Goal: Find specific page/section: Find specific page/section

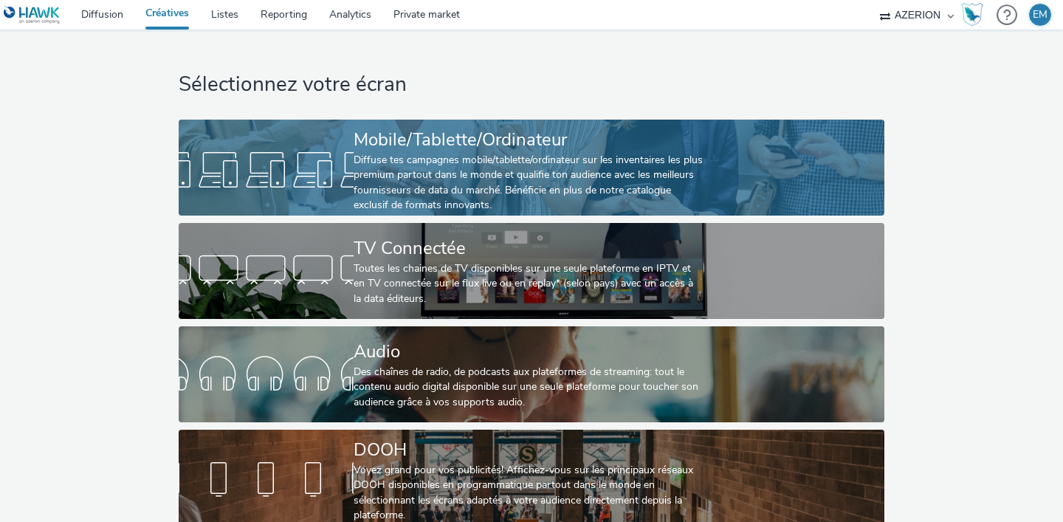
click at [472, 148] on div "Mobile/Tablette/Ordinateur" at bounding box center [529, 140] width 350 height 26
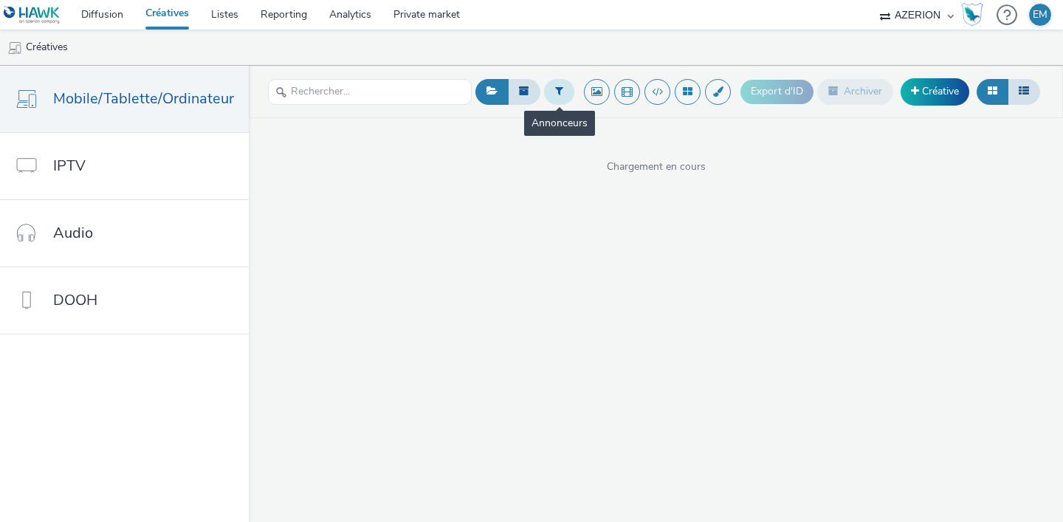
click at [557, 89] on icon at bounding box center [559, 91] width 8 height 10
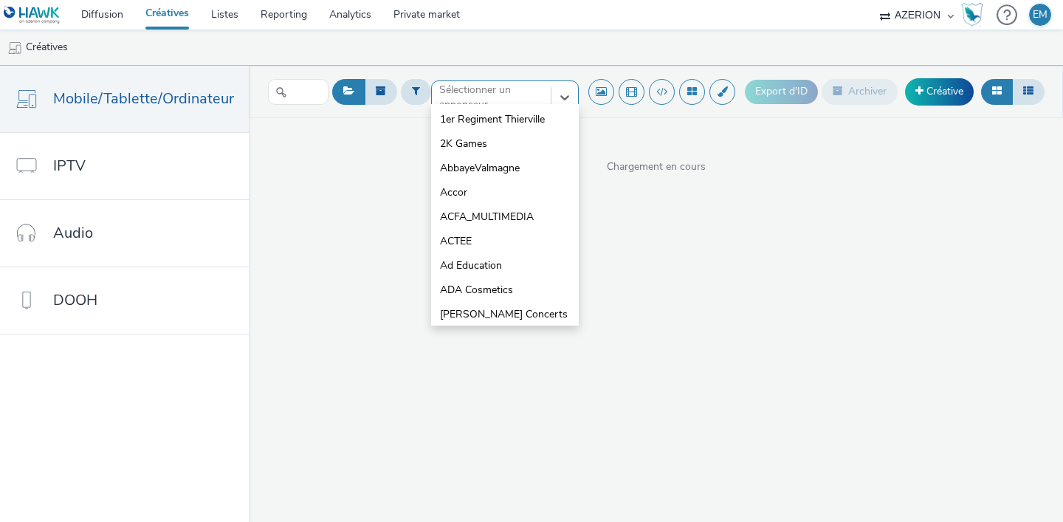
click at [509, 99] on div at bounding box center [491, 98] width 104 height 18
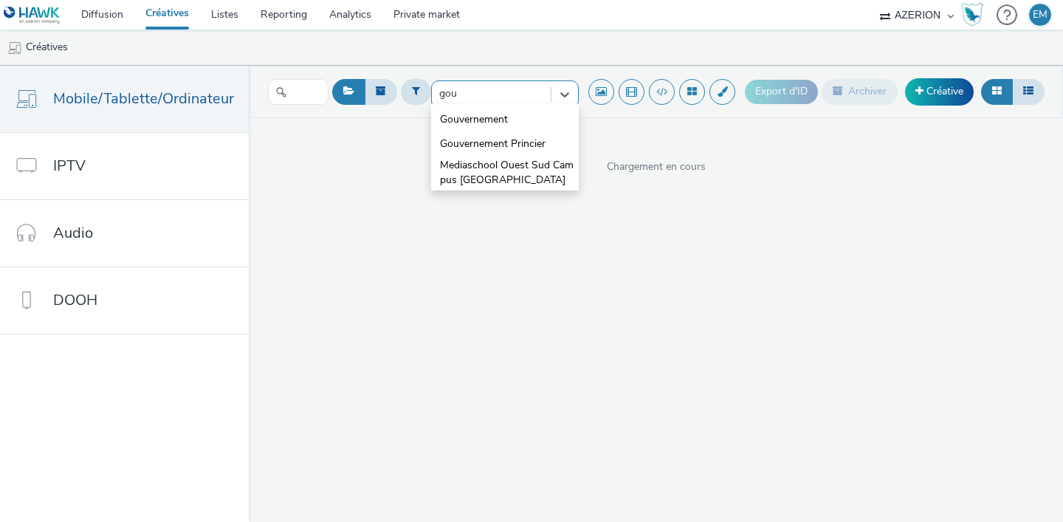
type input "gouv"
click at [489, 120] on span "Gouvernement" at bounding box center [474, 119] width 68 height 15
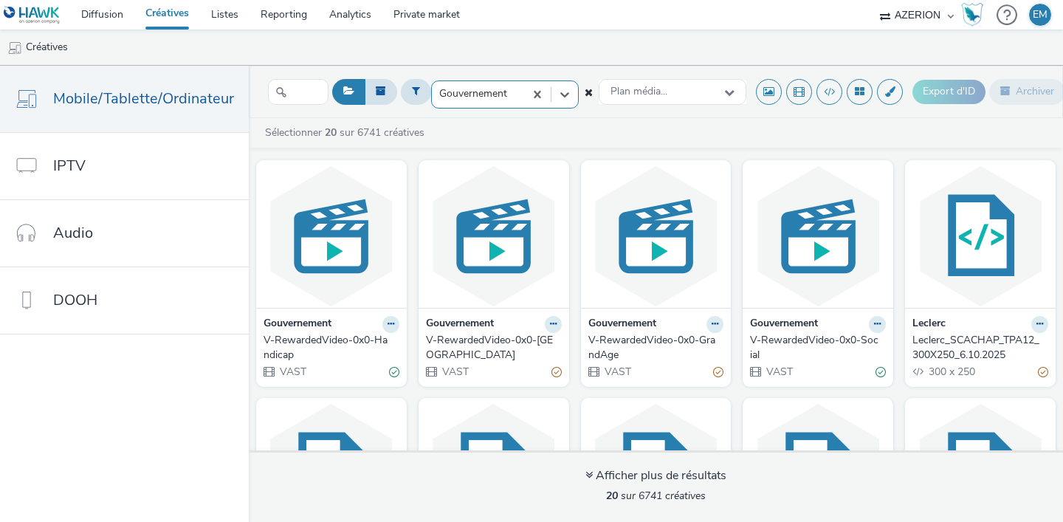
scroll to position [274, 0]
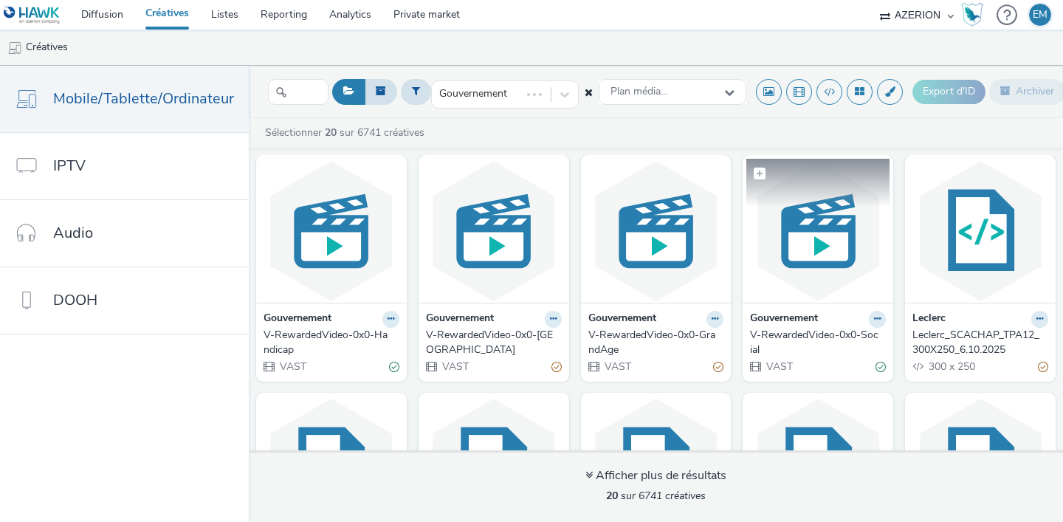
click at [798, 280] on img at bounding box center [817, 231] width 143 height 144
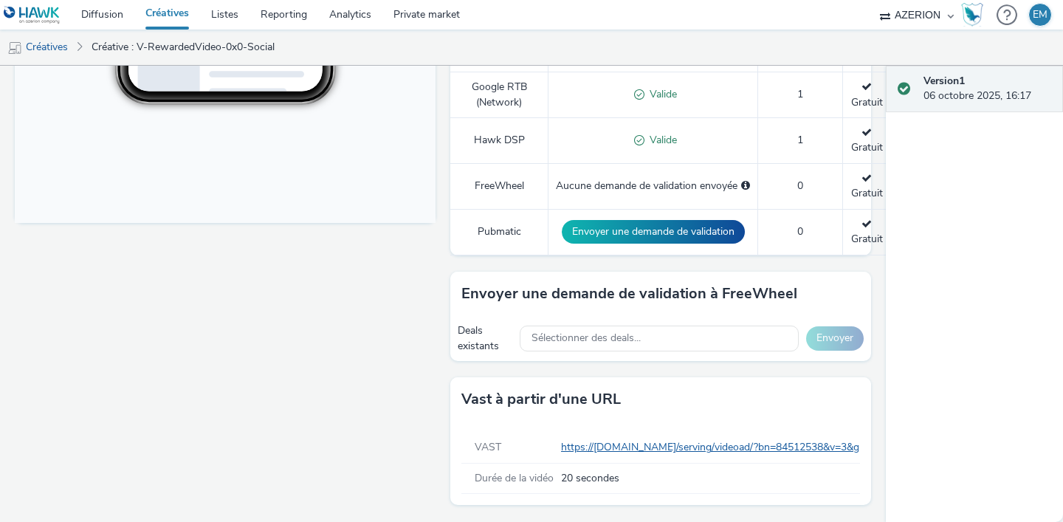
scroll to position [602, 0]
click at [630, 442] on link "https://[DOMAIN_NAME]/serving/videoad/?bn=84512538&v=3&gdpr=${gdpr}&gdpr_consen…" at bounding box center [867, 447] width 613 height 14
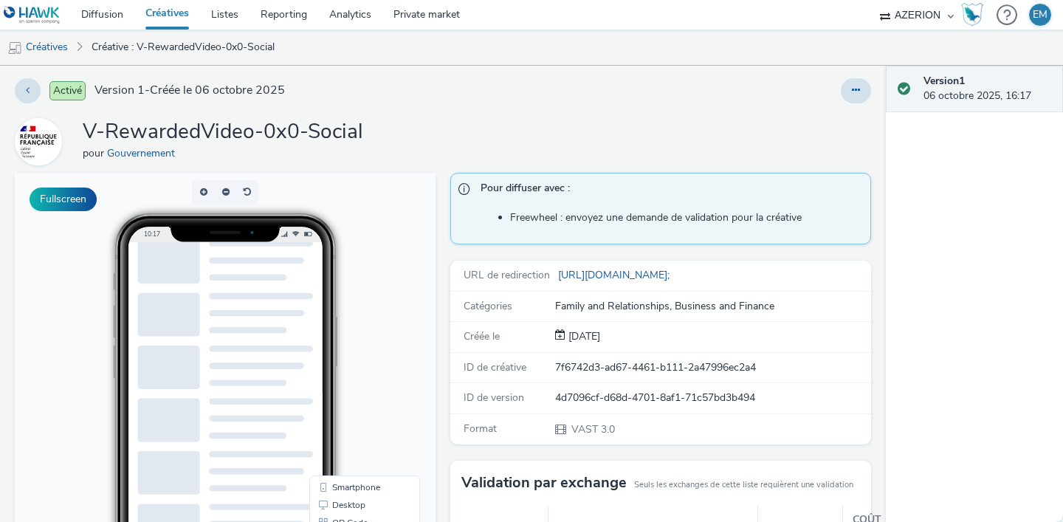
scroll to position [0, 0]
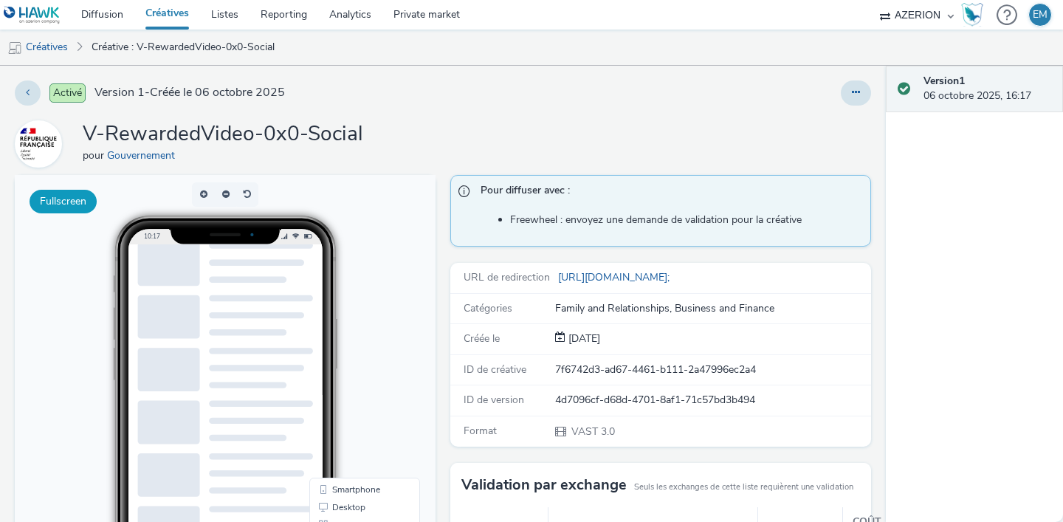
click at [94, 204] on button "Fullscreen" at bounding box center [63, 202] width 67 height 24
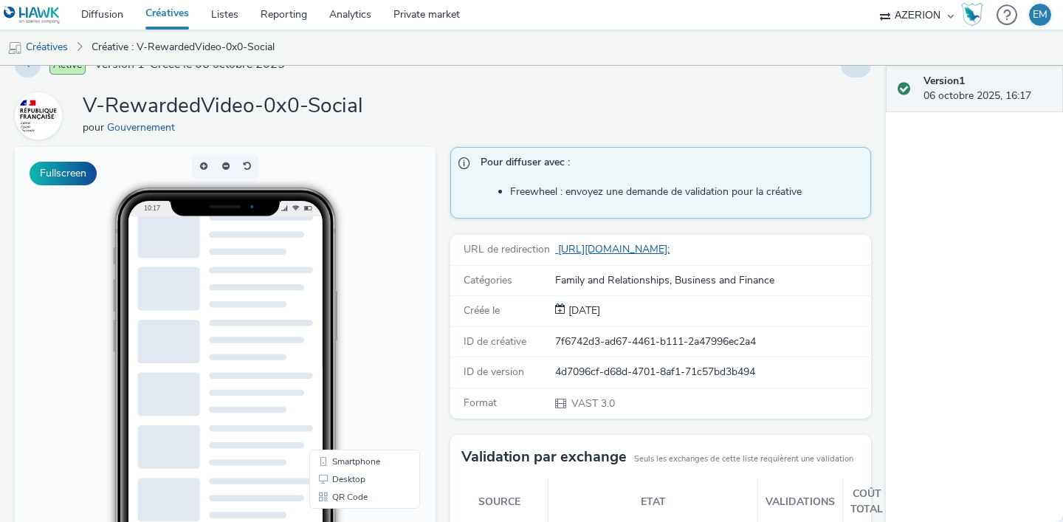
click at [613, 250] on link "[URL][DOMAIN_NAME];" at bounding box center [615, 249] width 120 height 14
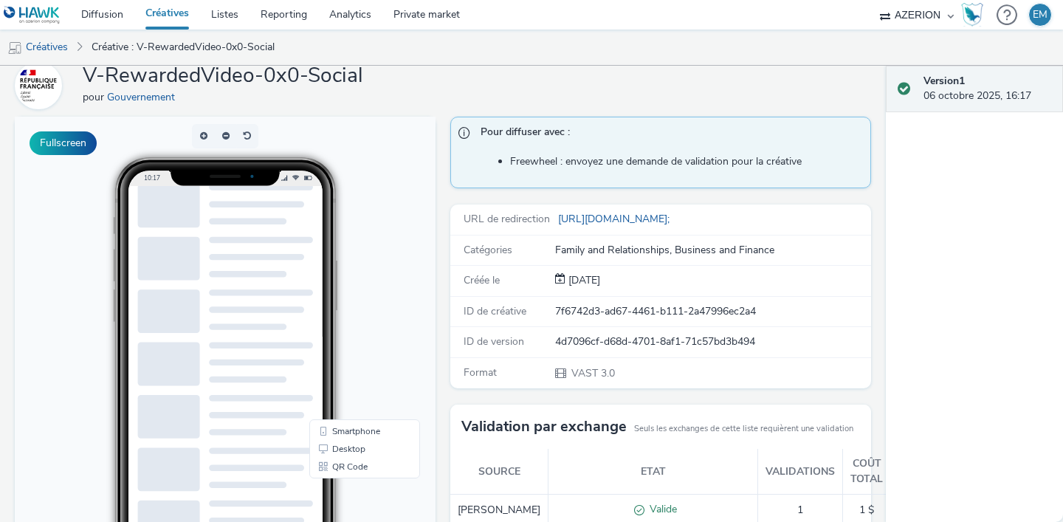
scroll to position [0, 0]
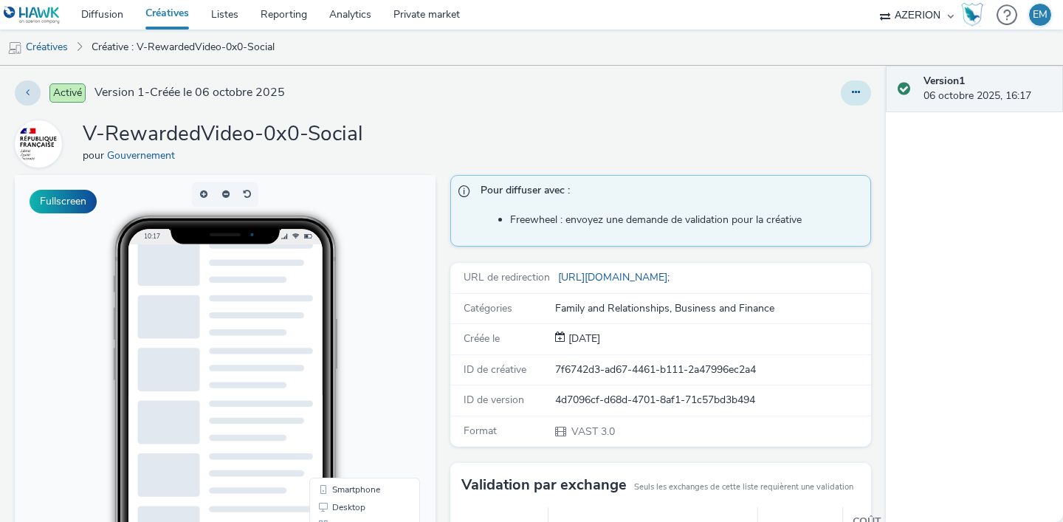
click at [861, 88] on button at bounding box center [856, 92] width 30 height 25
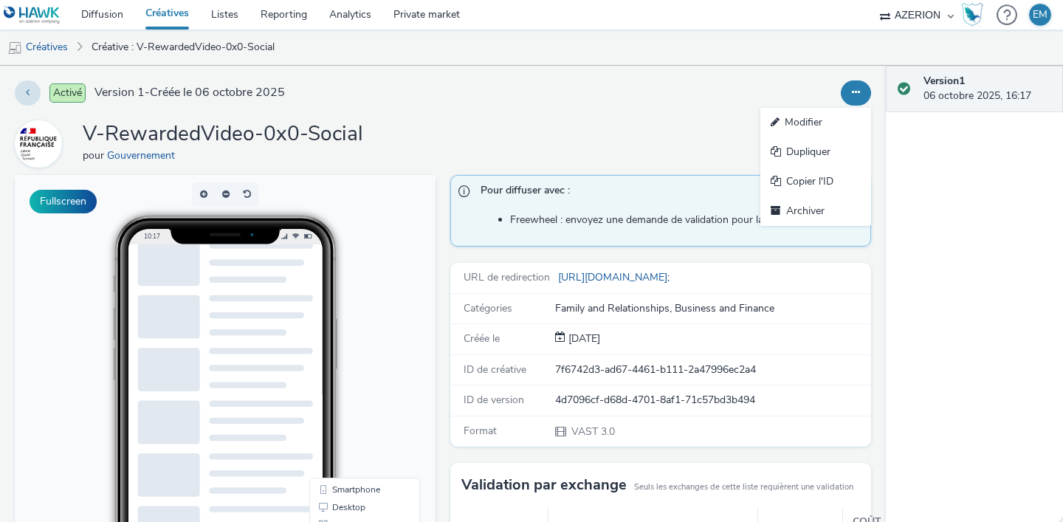
click at [861, 88] on button at bounding box center [856, 92] width 30 height 25
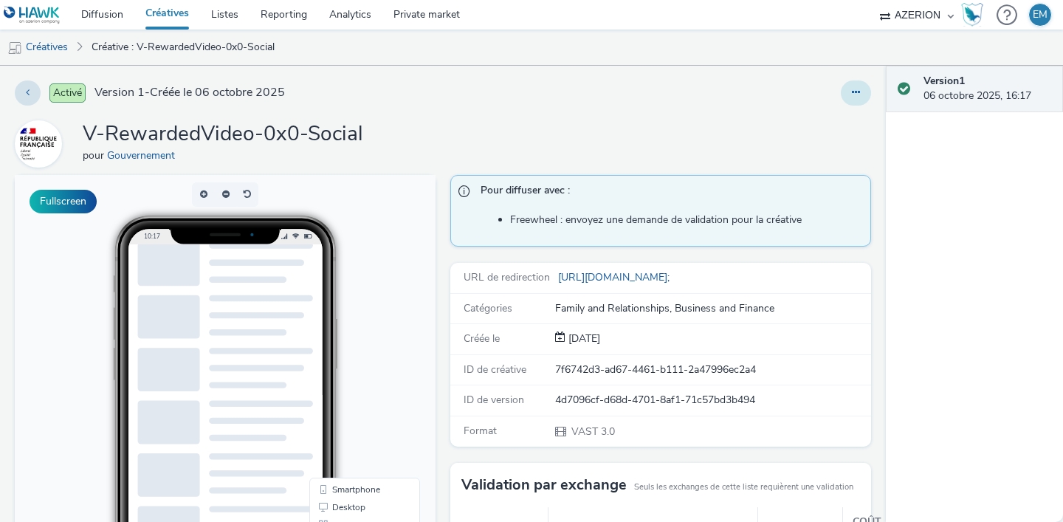
click at [857, 96] on icon at bounding box center [856, 92] width 8 height 10
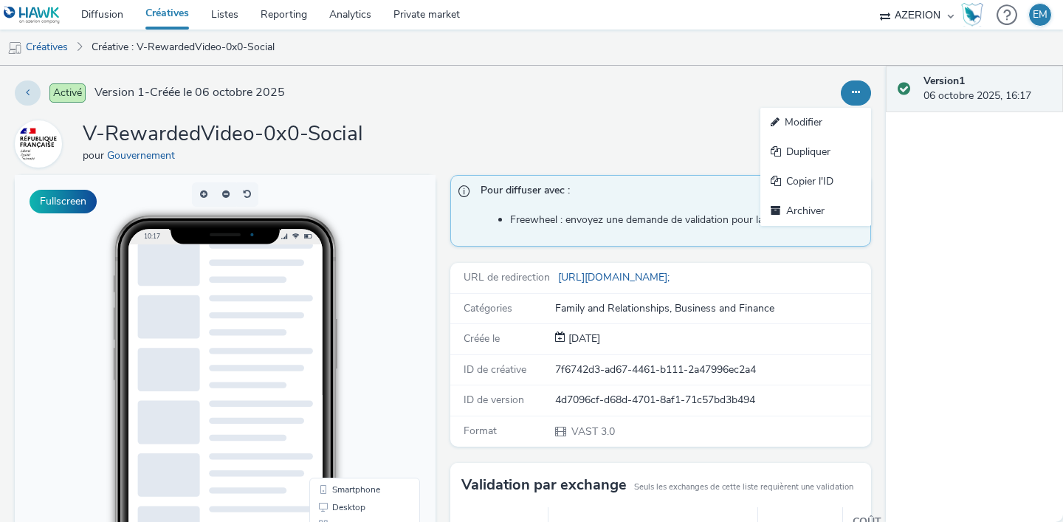
click at [857, 97] on icon at bounding box center [856, 92] width 8 height 10
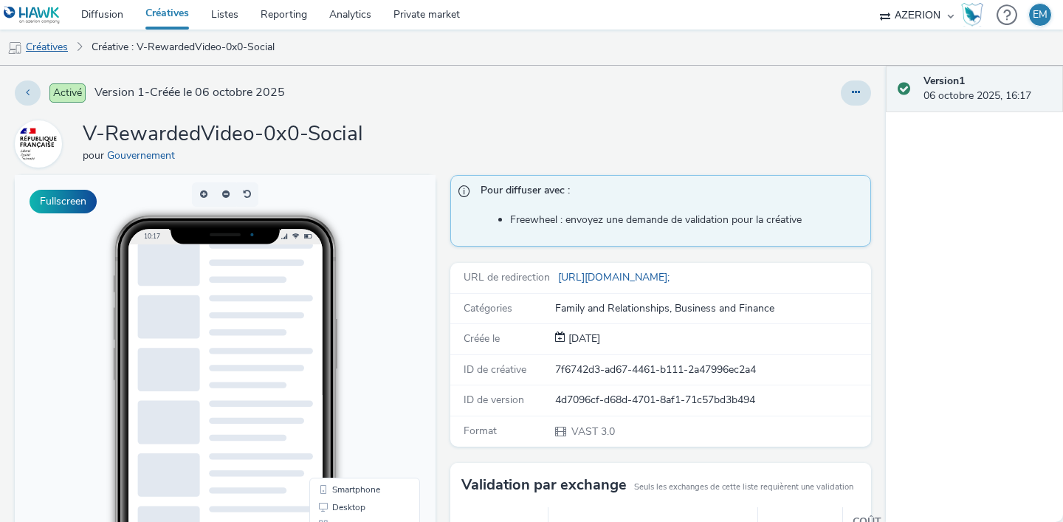
click at [55, 39] on link "Créatives" at bounding box center [37, 47] width 75 height 35
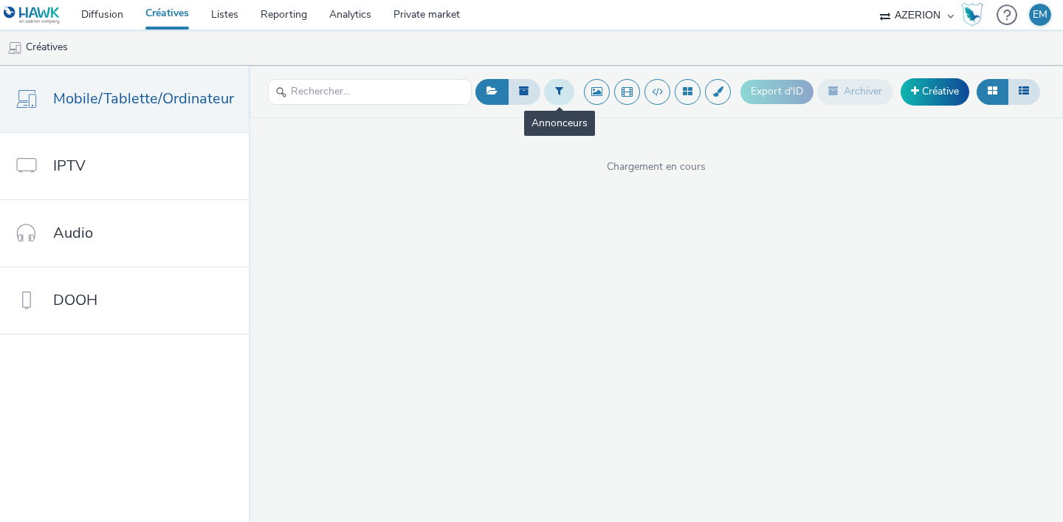
click at [550, 83] on button at bounding box center [559, 91] width 30 height 25
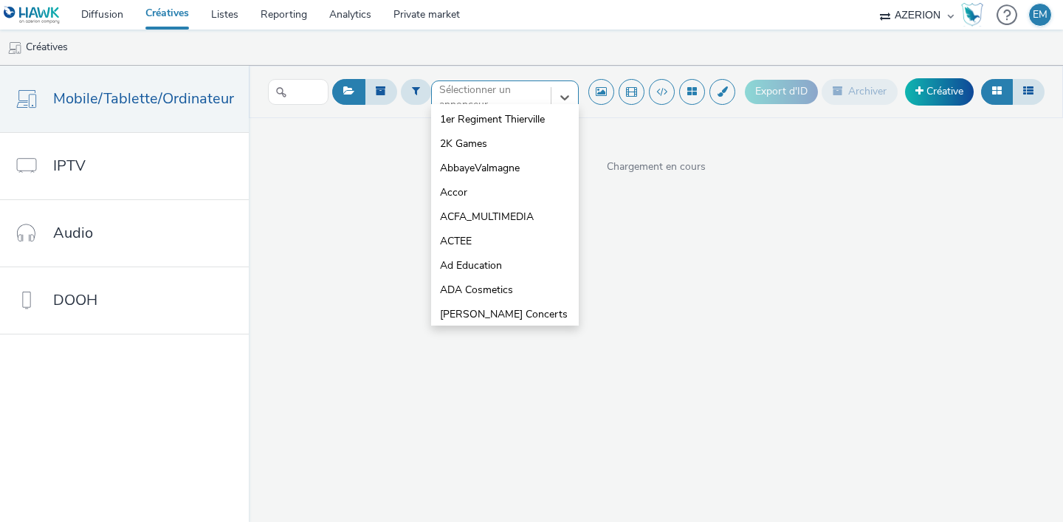
click at [492, 103] on div at bounding box center [491, 98] width 104 height 18
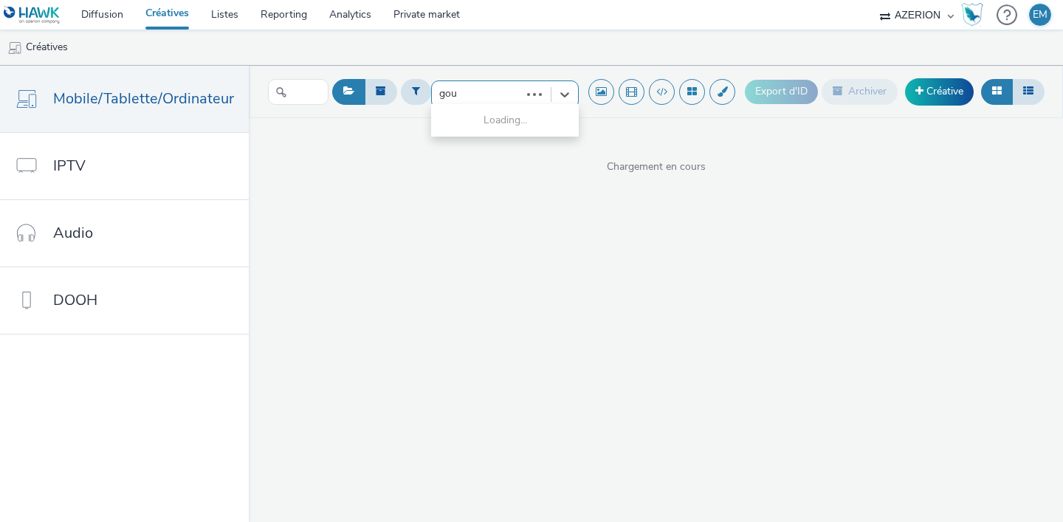
type input "gouv"
click at [488, 118] on span "Gouvernement" at bounding box center [474, 119] width 68 height 15
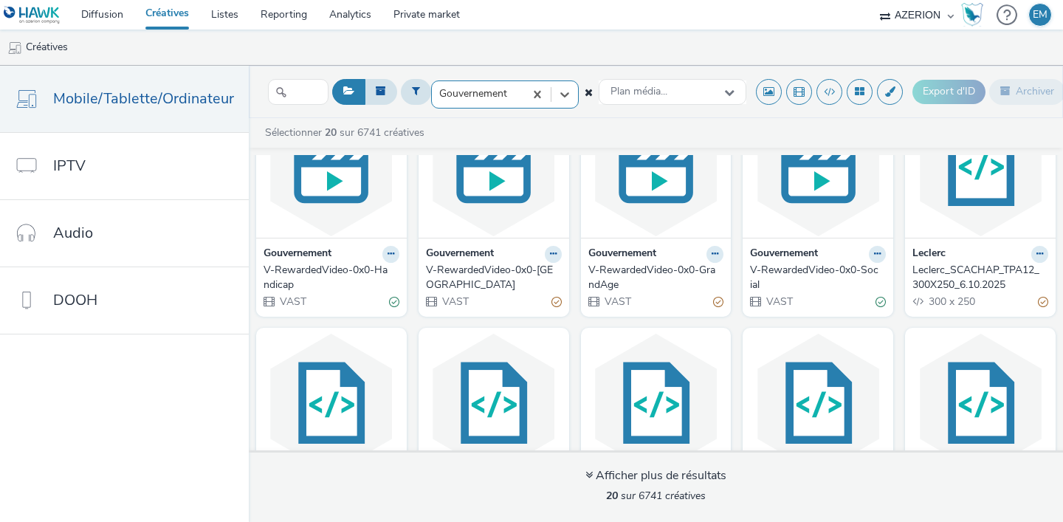
scroll to position [343, 0]
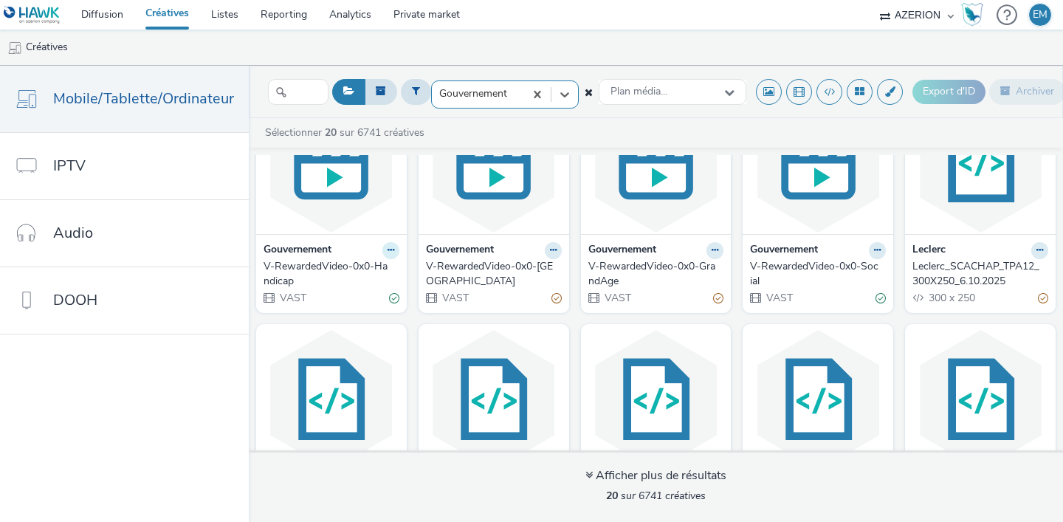
click at [391, 257] on button at bounding box center [390, 250] width 17 height 17
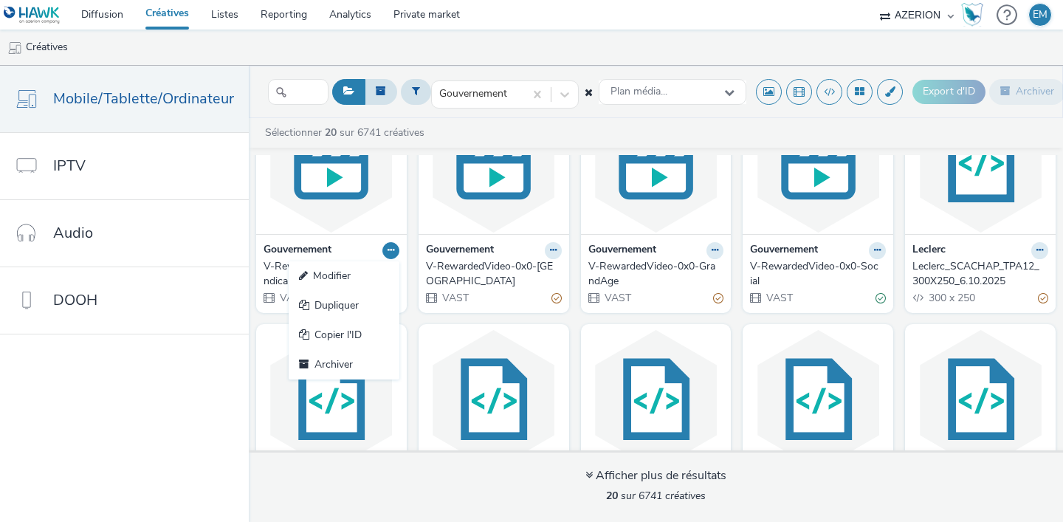
click at [391, 257] on button at bounding box center [390, 250] width 17 height 17
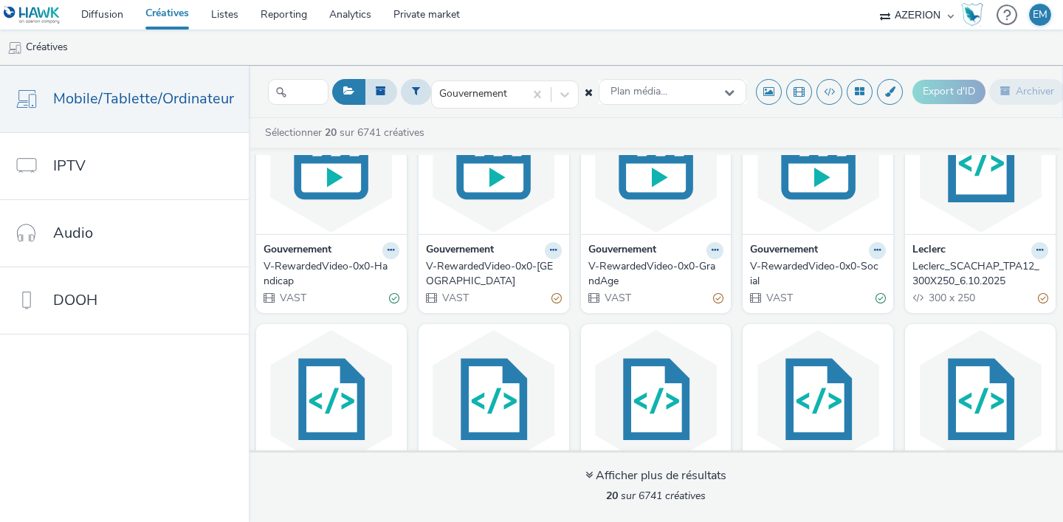
click at [314, 251] on strong "Gouvernement" at bounding box center [298, 250] width 68 height 17
click at [329, 196] on img at bounding box center [331, 162] width 143 height 144
